Goal: Transaction & Acquisition: Purchase product/service

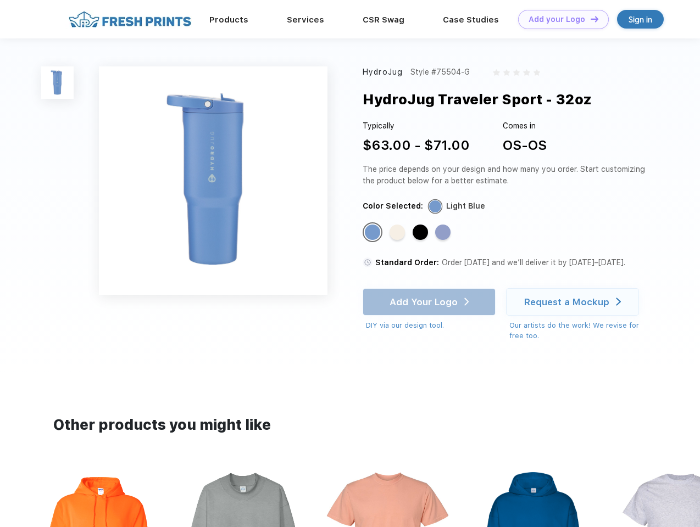
click at [559, 19] on link "Add your Logo Design Tool" at bounding box center [563, 19] width 91 height 19
click at [0, 0] on div "Design Tool" at bounding box center [0, 0] width 0 height 0
click at [590, 19] on link "Add your Logo Design Tool" at bounding box center [563, 19] width 91 height 19
click at [58, 82] on img at bounding box center [57, 82] width 32 height 32
click at [374, 233] on div "Standard Color" at bounding box center [372, 232] width 15 height 15
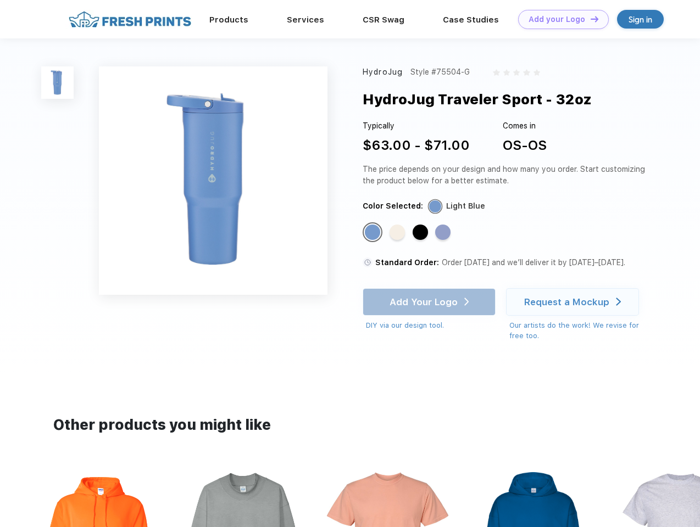
click at [398, 233] on div "Standard Color" at bounding box center [397, 232] width 15 height 15
click at [421, 233] on div "Standard Color" at bounding box center [420, 232] width 15 height 15
click at [444, 233] on div "Standard Color" at bounding box center [442, 232] width 15 height 15
click at [430, 302] on div "Add Your Logo DIY via our design tool. Ah shoot! This product isn't up in our d…" at bounding box center [429, 309] width 133 height 43
click at [574, 302] on div "Request a Mockup" at bounding box center [566, 302] width 85 height 11
